Goal: Information Seeking & Learning: Learn about a topic

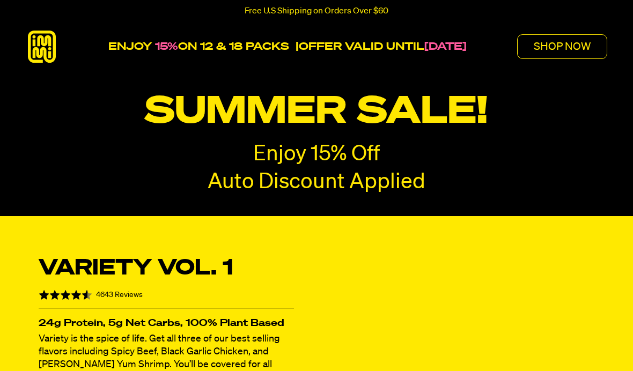
radio input "true"
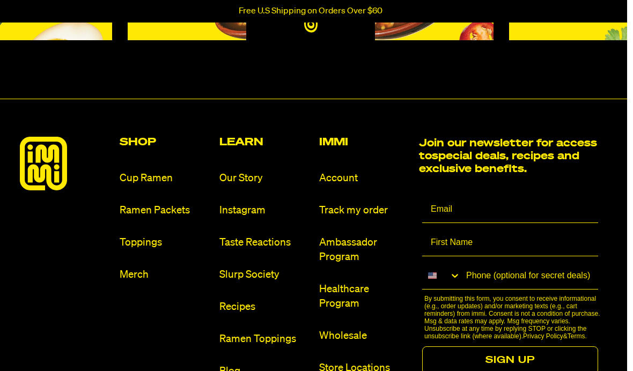
scroll to position [6176, 5]
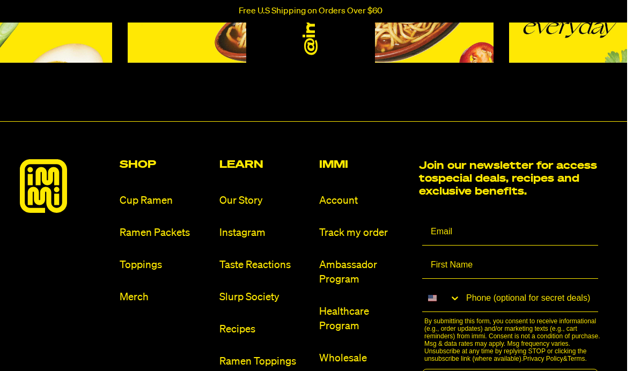
click at [155, 259] on link "Toppings" at bounding box center [165, 266] width 91 height 14
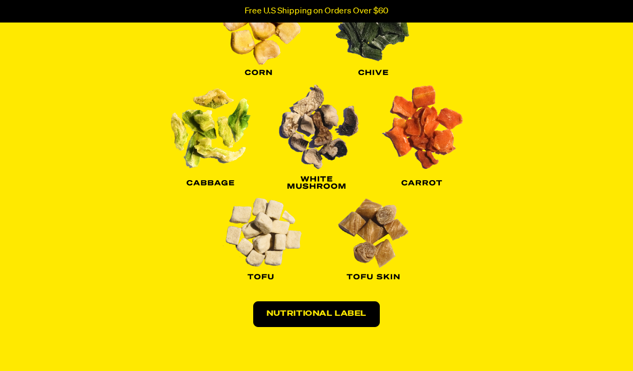
scroll to position [1271, 0]
click at [327, 327] on link "Nutritional Label" at bounding box center [316, 315] width 127 height 26
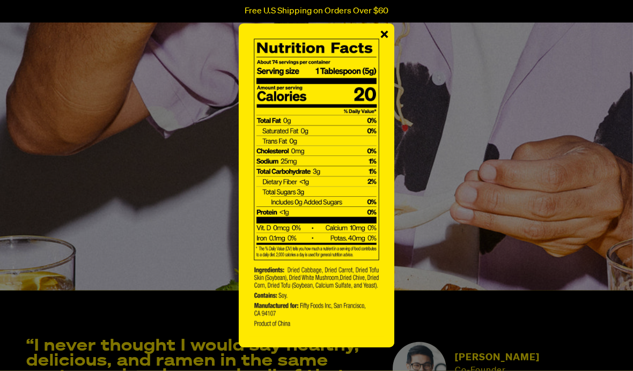
click at [388, 48] on span "×" at bounding box center [384, 36] width 9 height 24
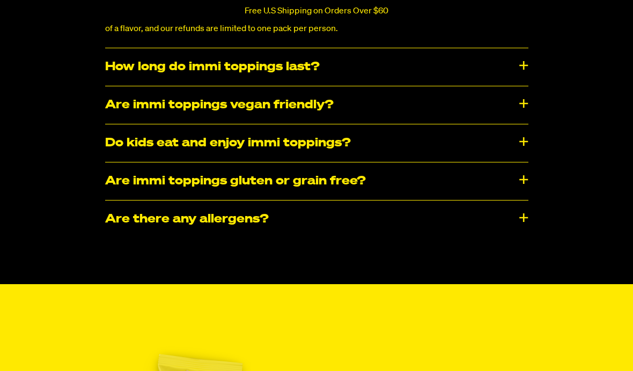
scroll to position [3335, 0]
click at [446, 86] on div "How long do immi toppings last?" at bounding box center [316, 67] width 423 height 38
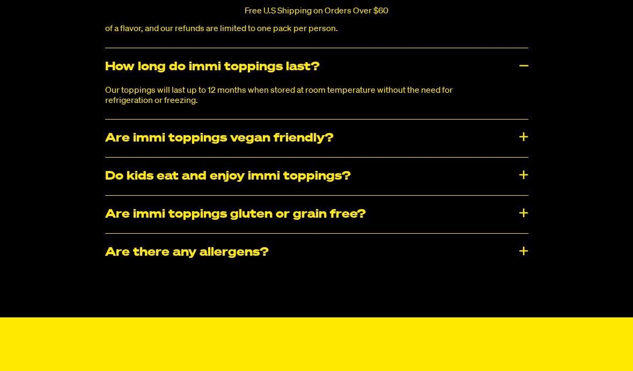
click at [469, 157] on div "Are immi toppings vegan friendly?" at bounding box center [316, 139] width 423 height 38
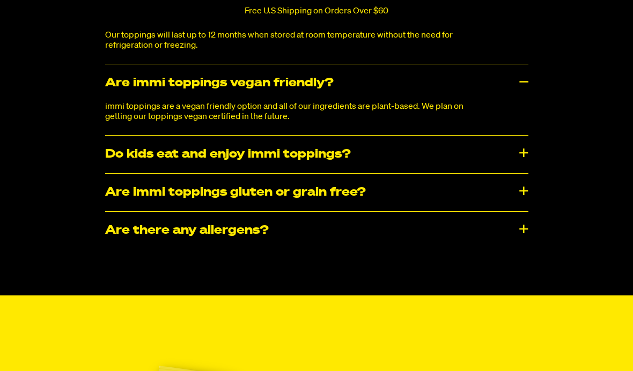
click at [480, 174] on div "Do kids eat and enjoy immi toppings?" at bounding box center [316, 155] width 423 height 38
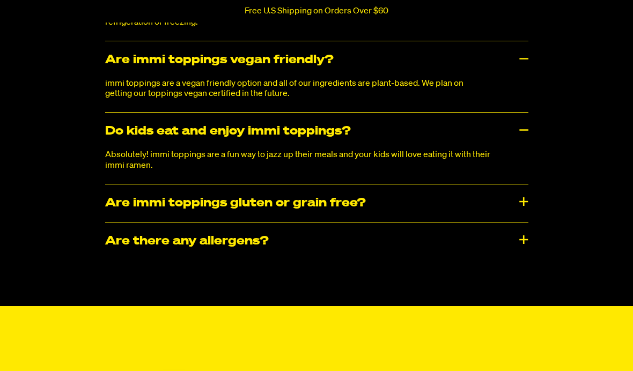
scroll to position [3434, 0]
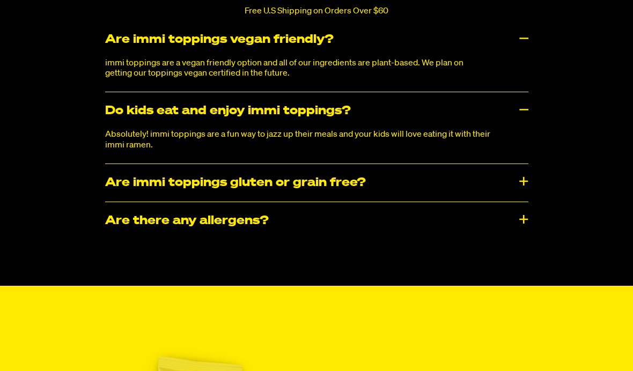
click at [468, 201] on div "Are immi toppings gluten or grain free?" at bounding box center [316, 183] width 423 height 38
click at [470, 202] on div "Are immi toppings gluten or grain free?" at bounding box center [316, 183] width 423 height 38
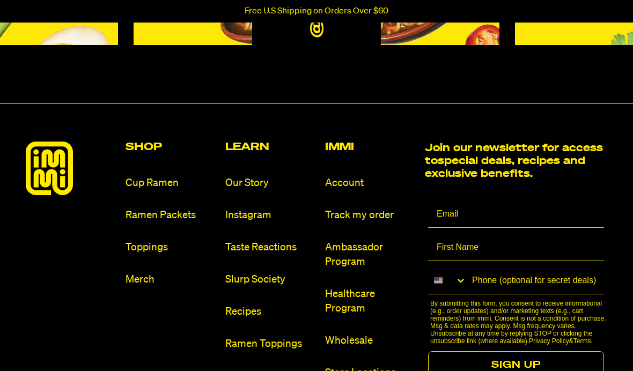
scroll to position [4302, 0]
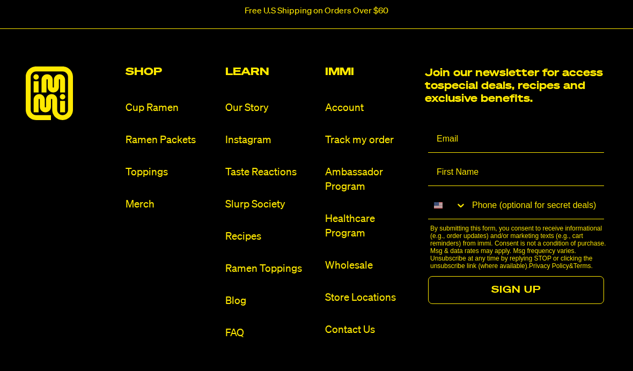
click at [180, 148] on link "Ramen Packets" at bounding box center [171, 140] width 91 height 14
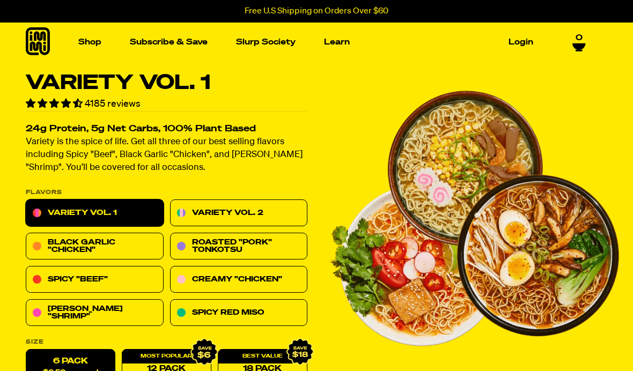
click at [245, 218] on link "Variety Vol. 2" at bounding box center [239, 213] width 138 height 27
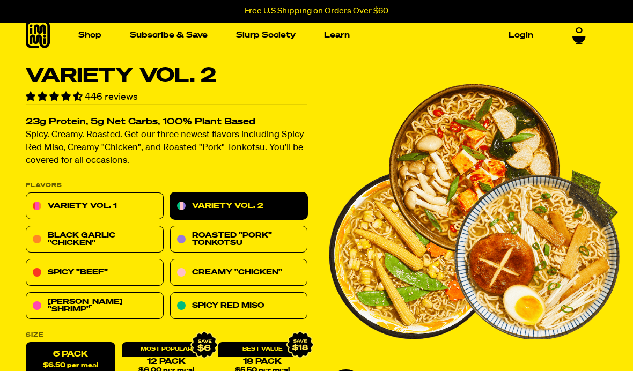
scroll to position [7, 0]
click at [97, 209] on link "Variety Vol. 1" at bounding box center [95, 206] width 138 height 27
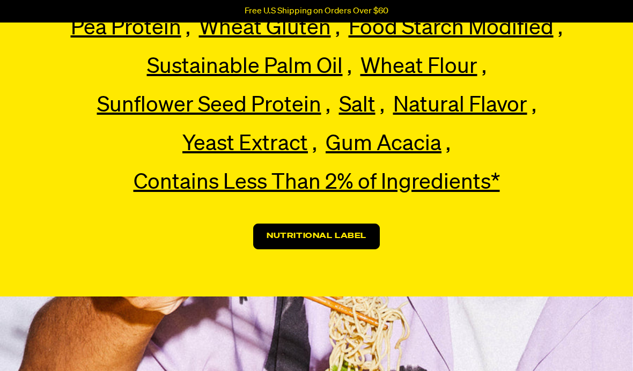
scroll to position [2571, 0]
click at [343, 238] on link "Nutritional Label" at bounding box center [316, 237] width 127 height 26
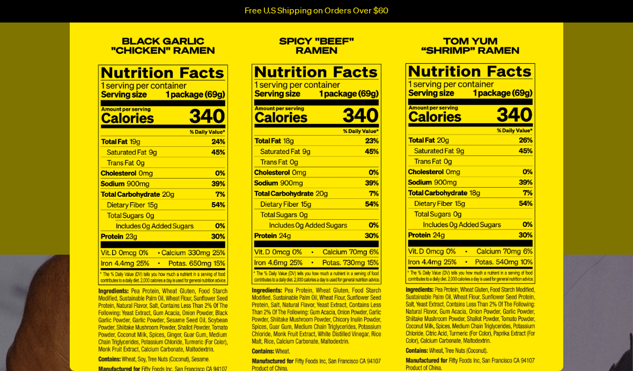
scroll to position [0, 0]
